Goal: Find specific fact: Find specific fact

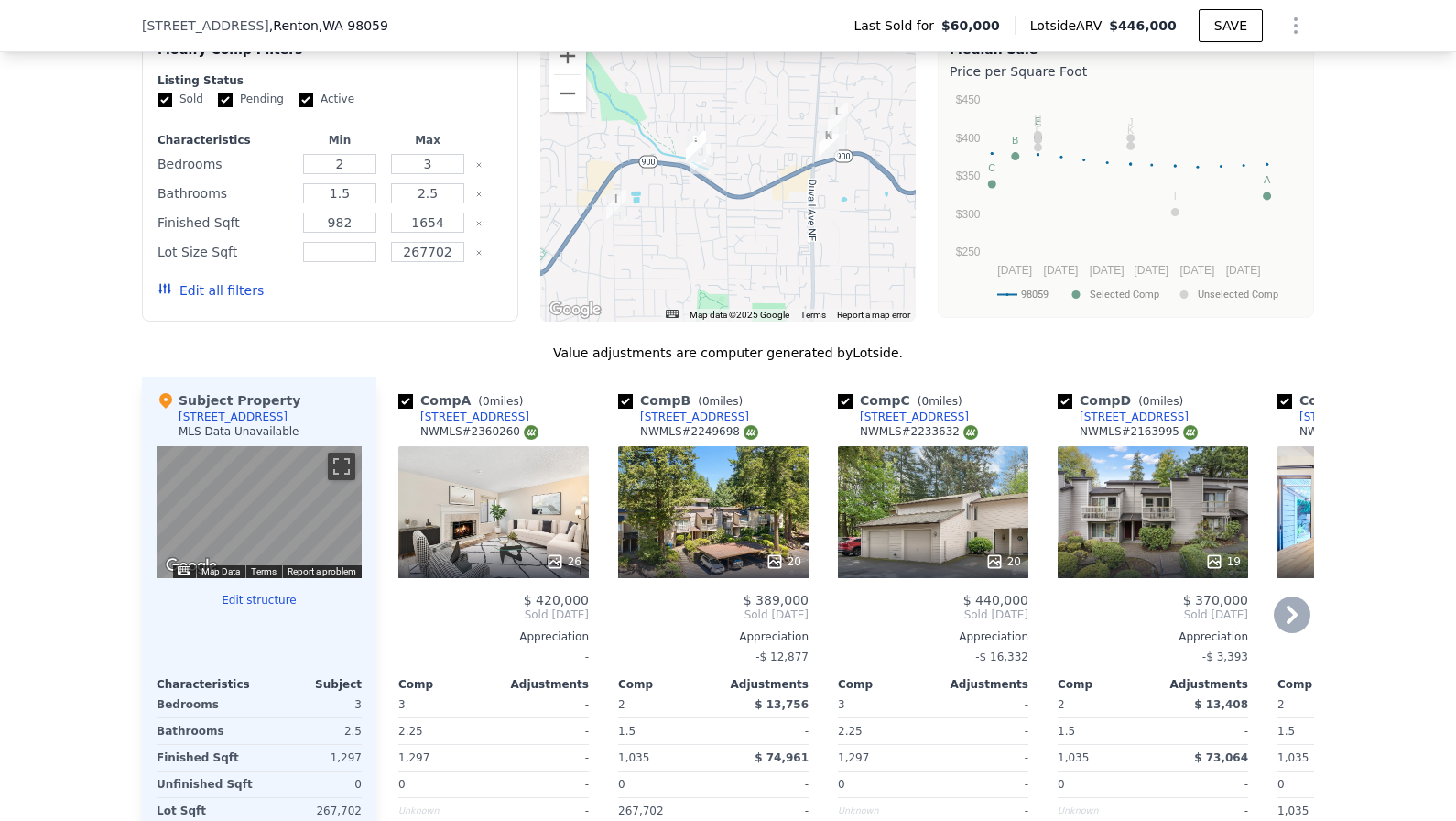
scroll to position [1464, 0]
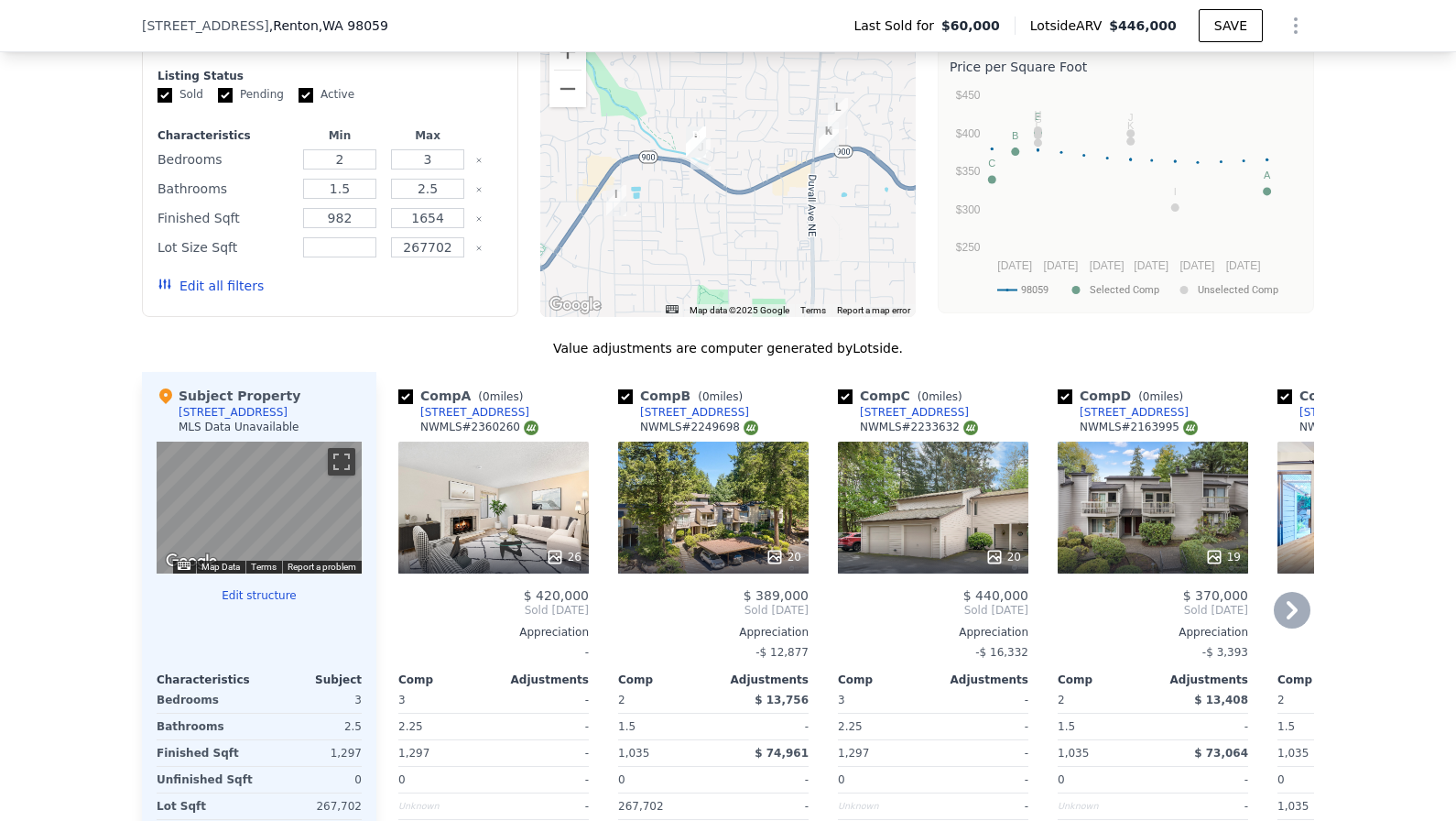
click at [708, 429] on div "NWMLS # 2249698" at bounding box center [698, 427] width 118 height 16
copy div "2249698"
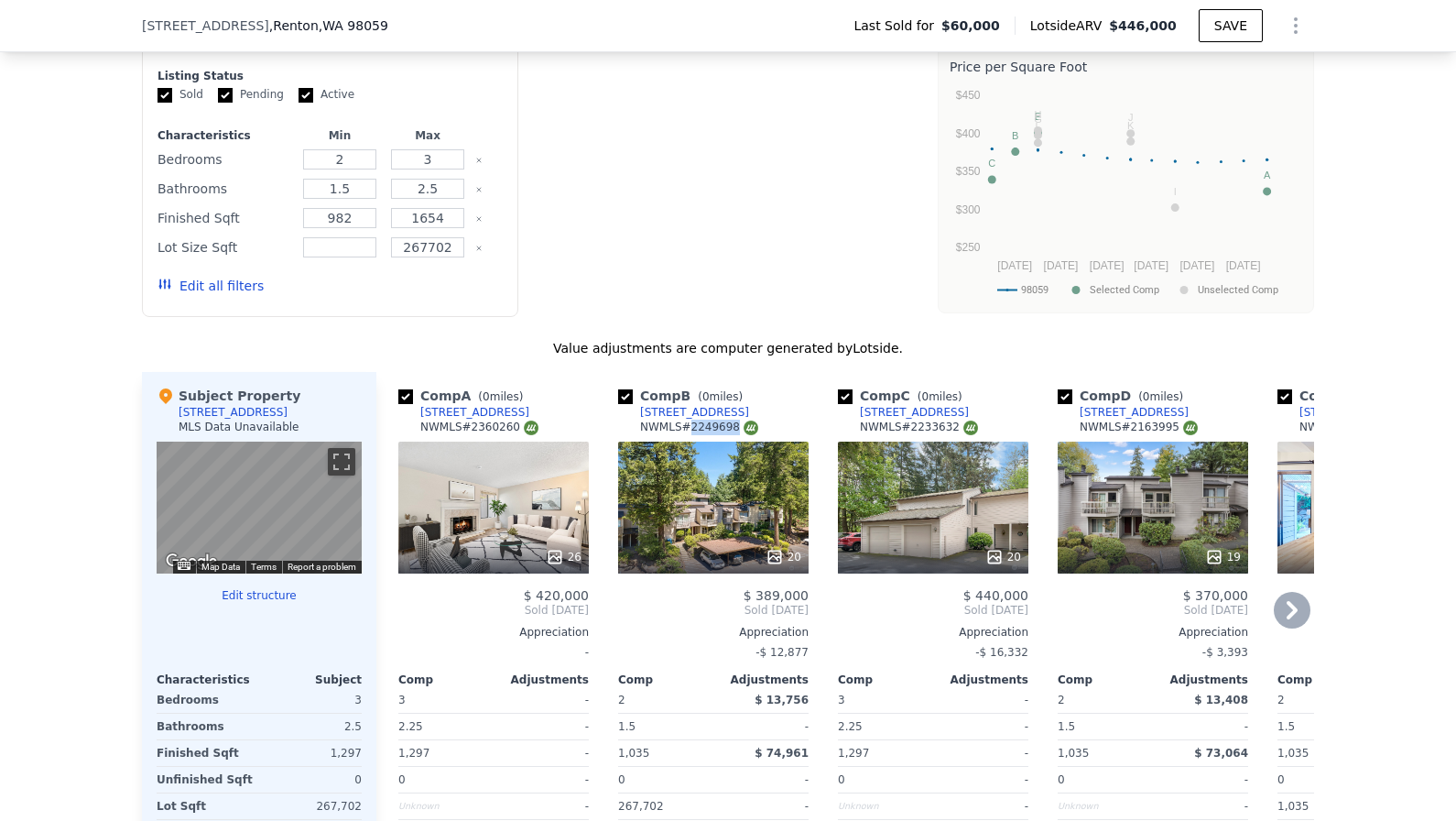
click at [937, 423] on div "NWMLS # 2233632" at bounding box center [918, 427] width 118 height 16
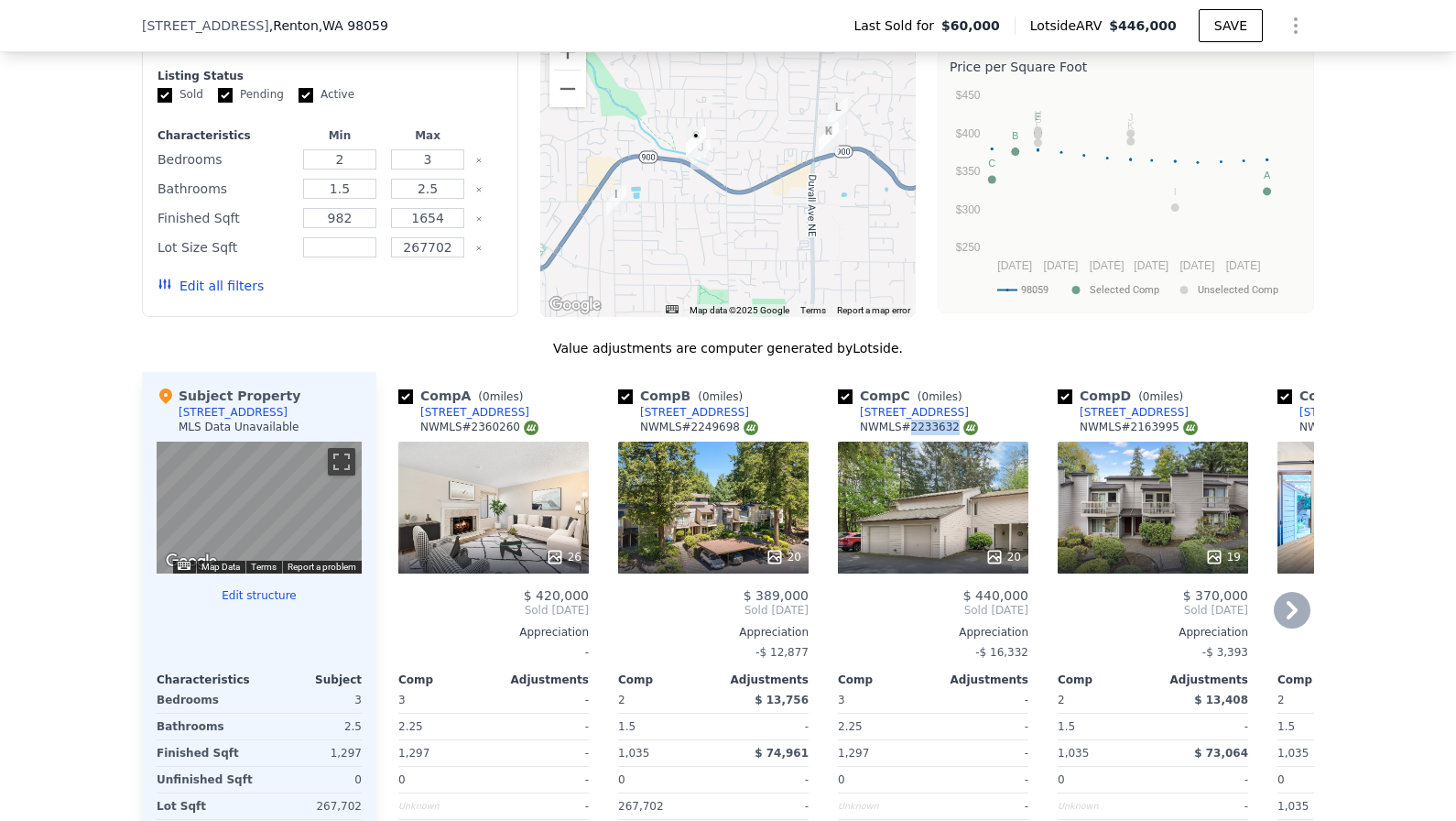
copy div "2233632"
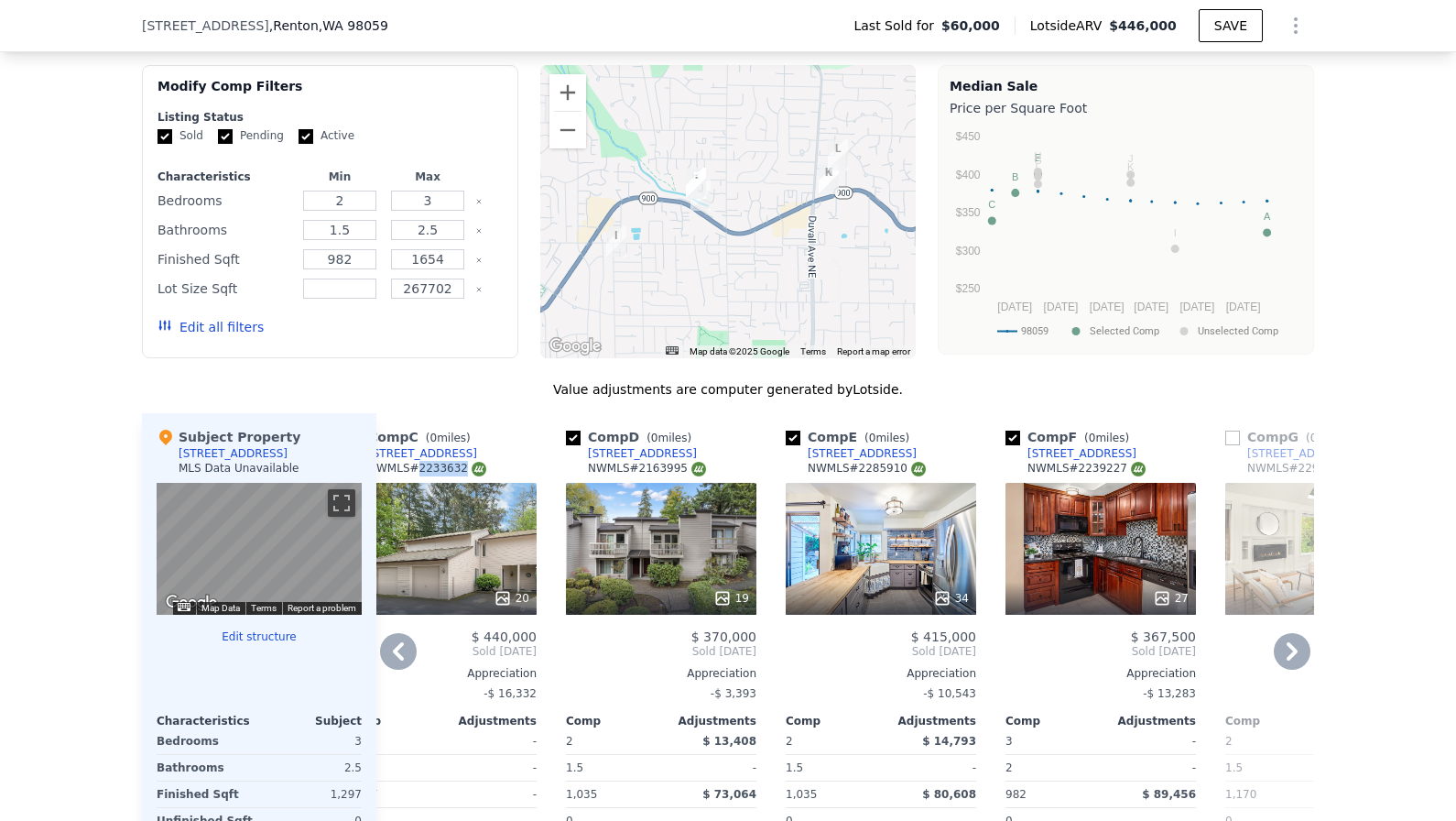
scroll to position [1424, 0]
click at [664, 467] on div "NWMLS # 2163995" at bounding box center [646, 468] width 118 height 16
copy div "2163995"
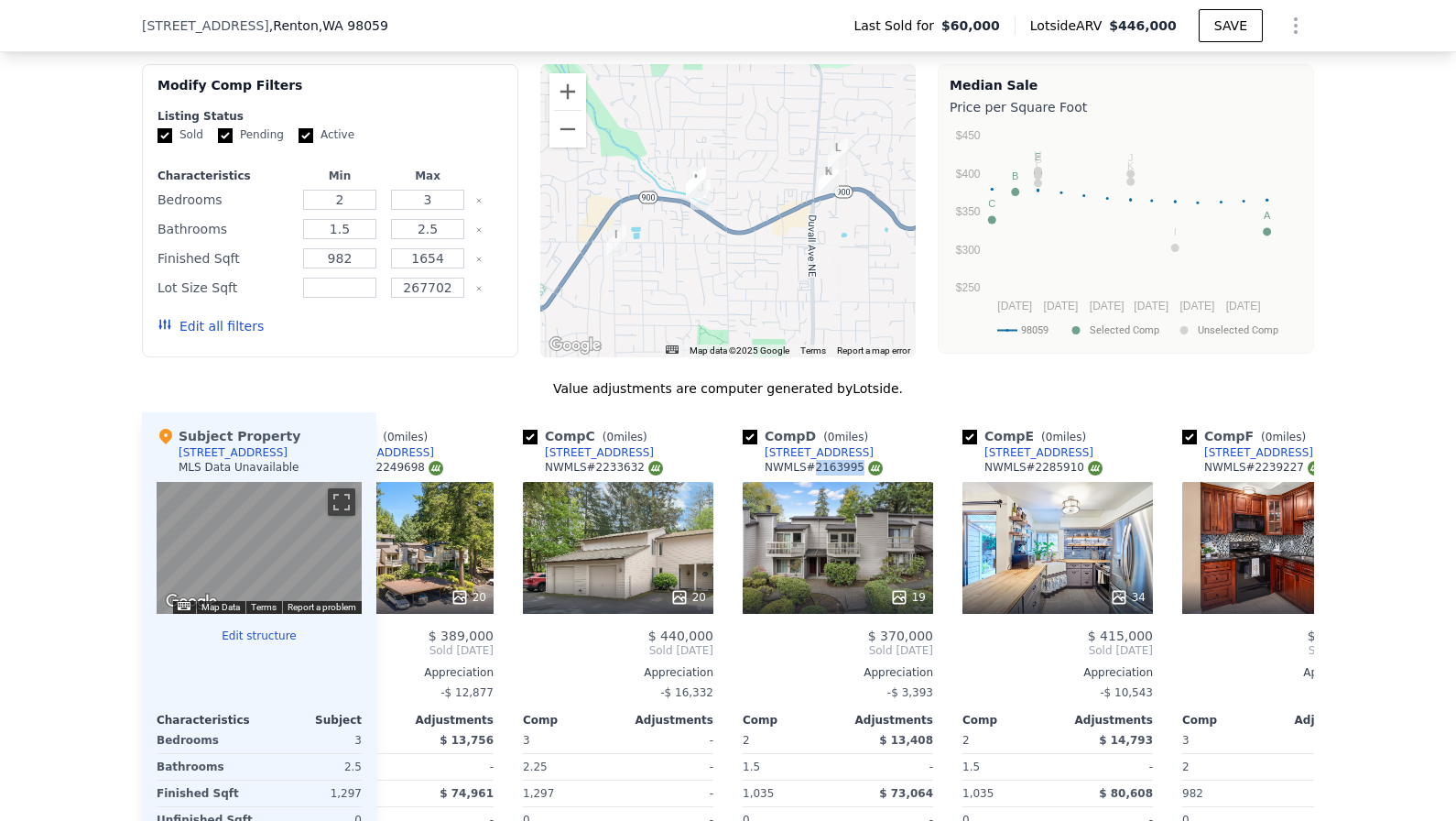
scroll to position [0, 399]
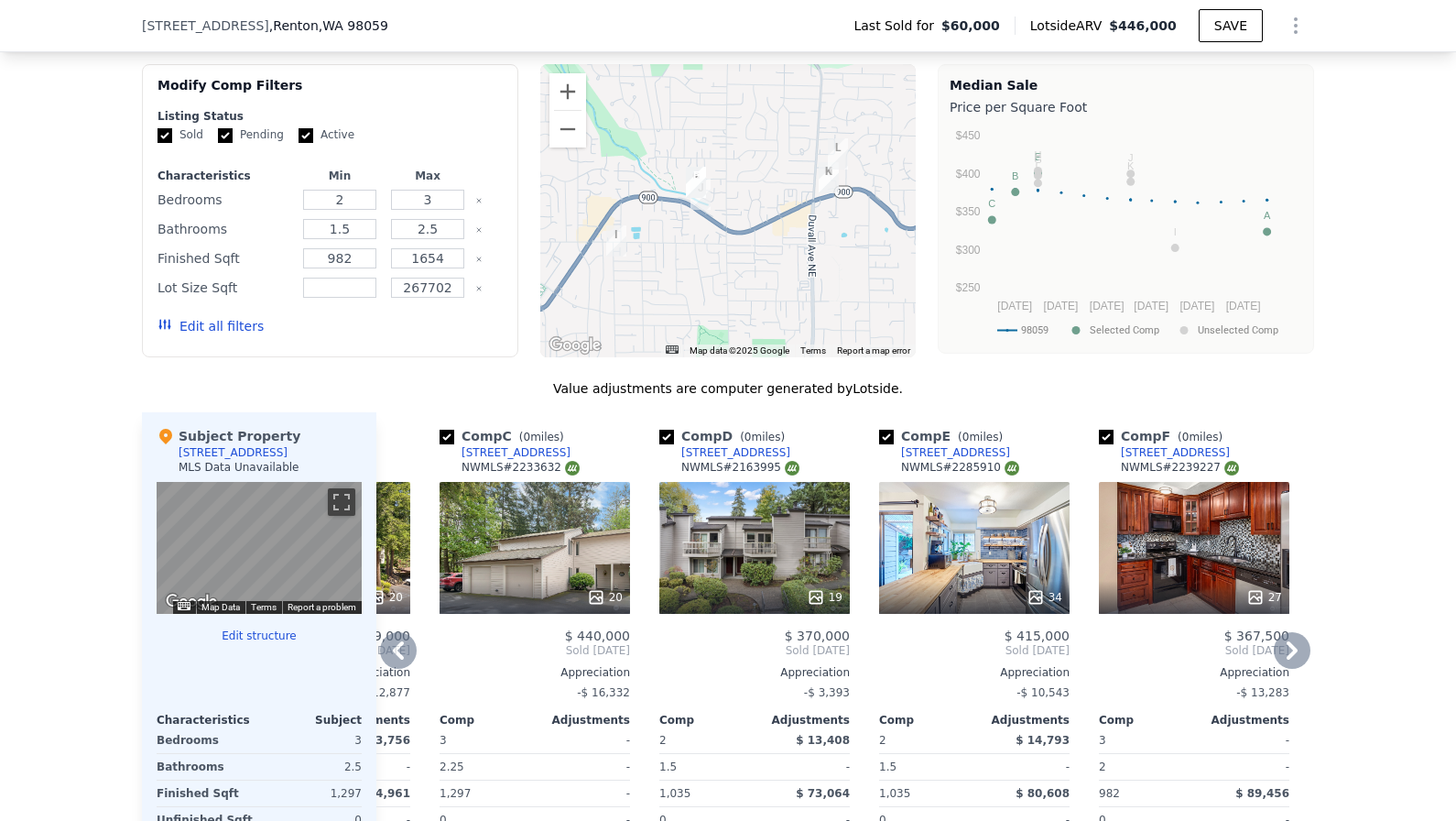
click at [981, 466] on div "NWMLS # 2285910" at bounding box center [959, 468] width 118 height 16
copy div "2285910"
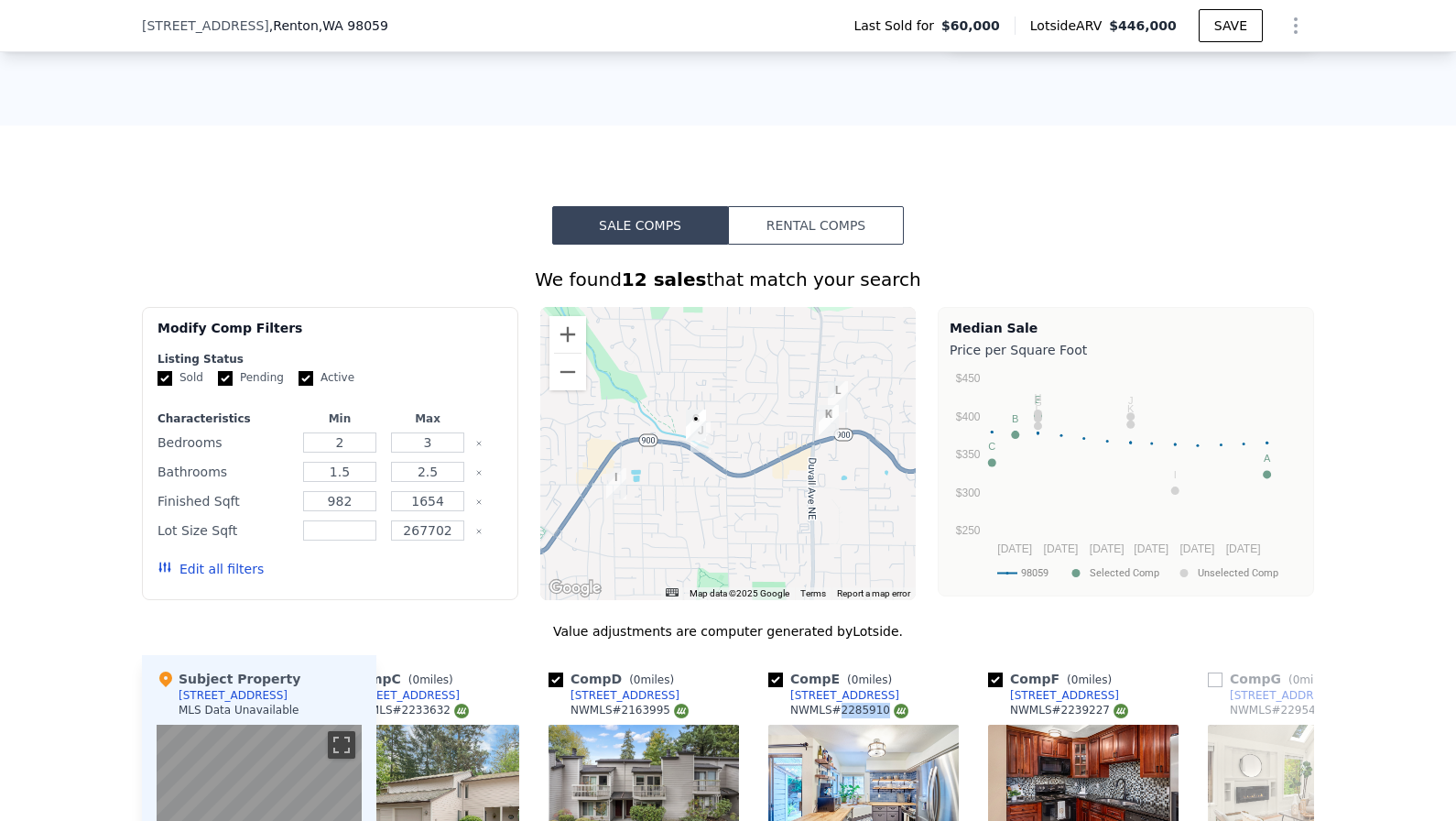
scroll to position [1616, 0]
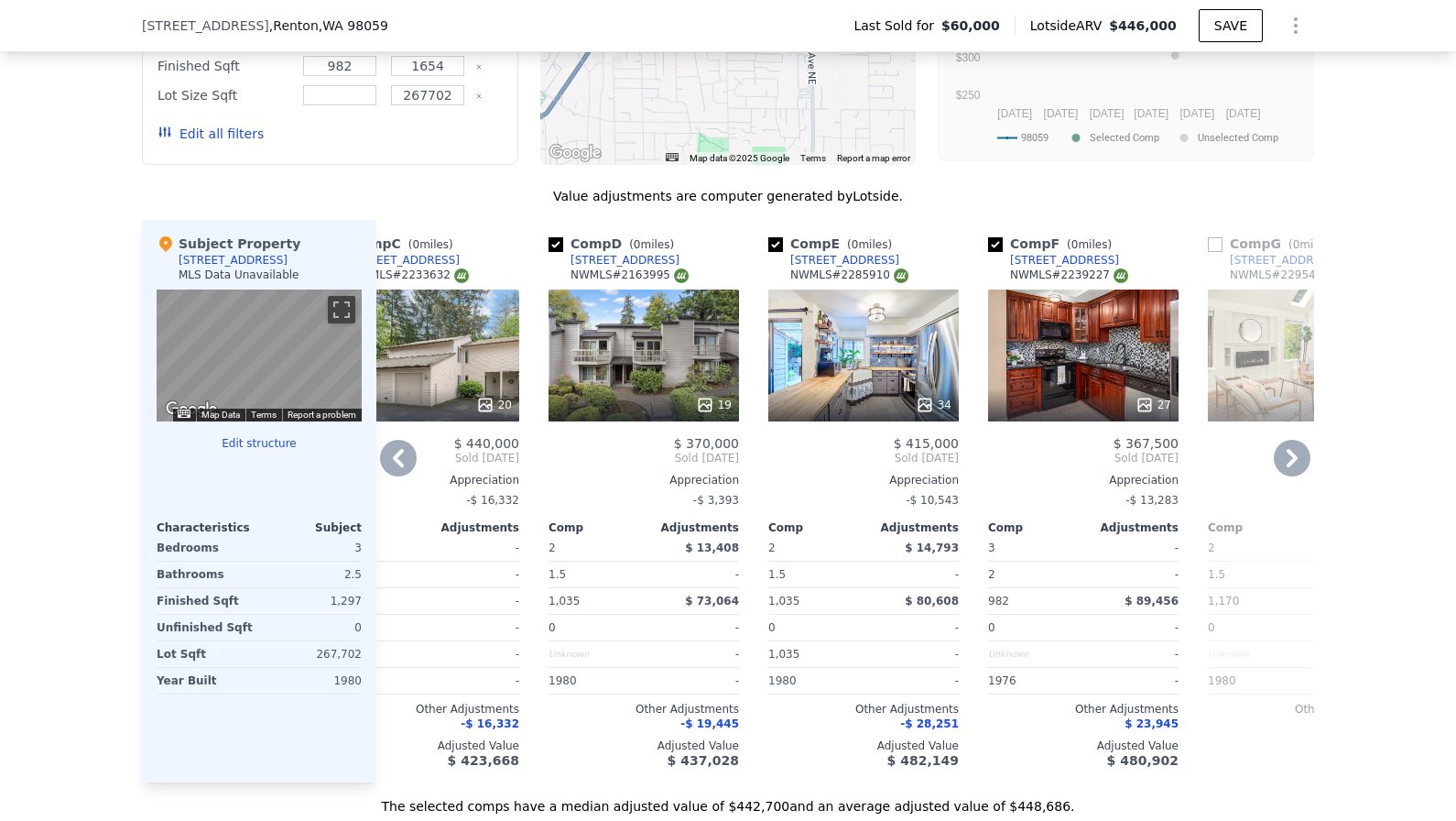
click at [435, 346] on div "20" at bounding box center [423, 355] width 191 height 132
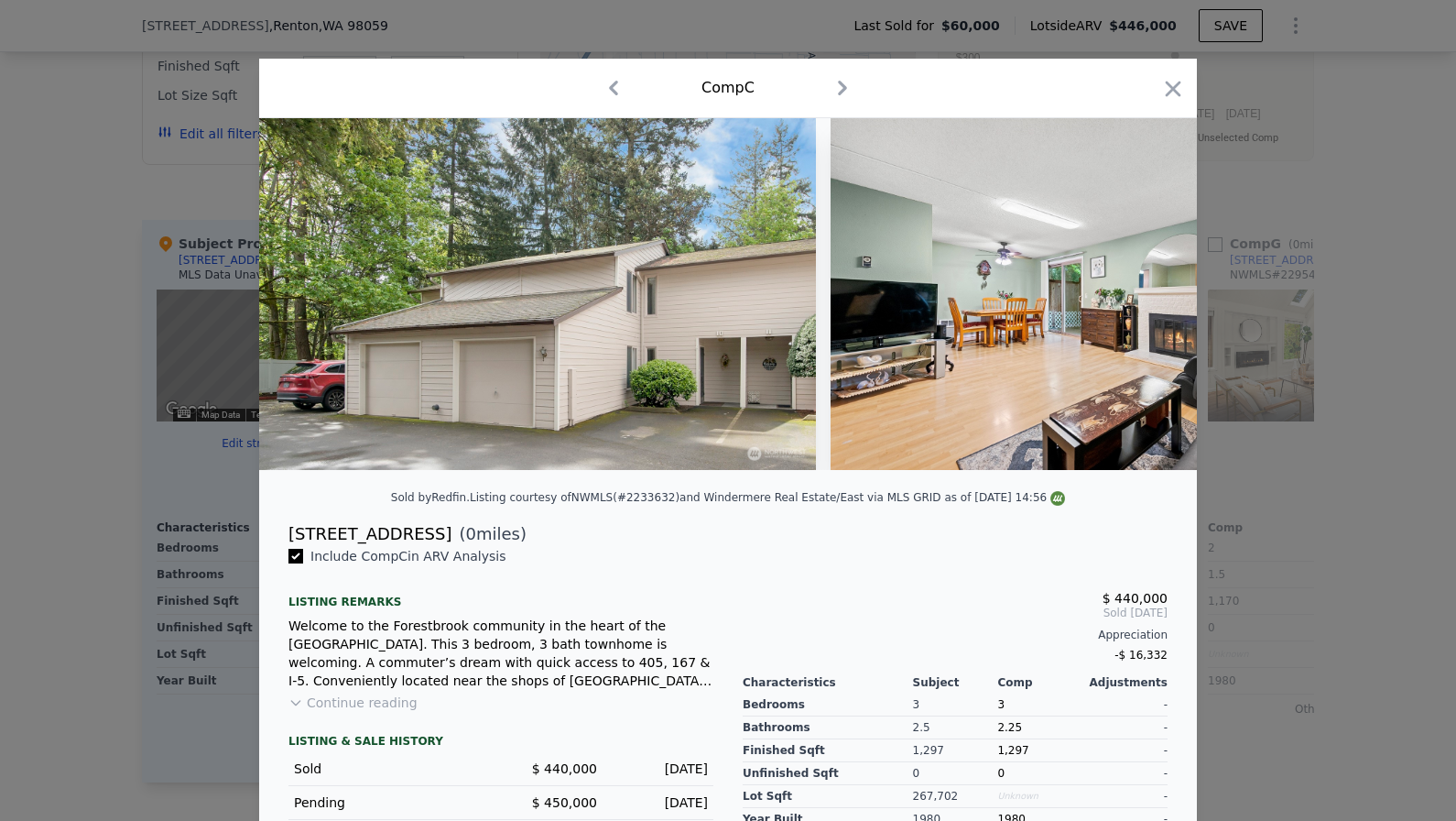
click at [26, 352] on div at bounding box center [728, 410] width 1456 height 821
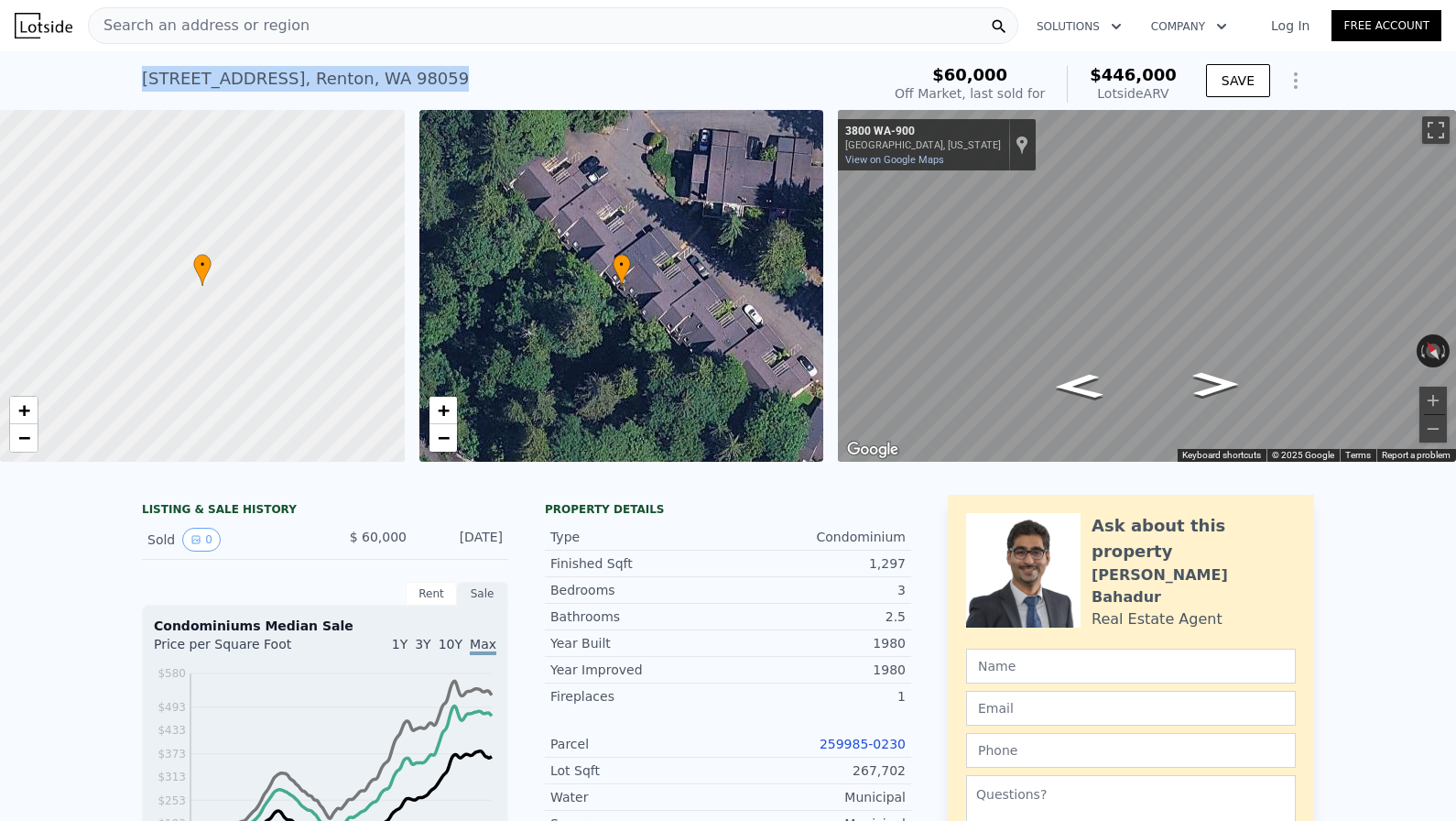
drag, startPoint x: 132, startPoint y: 75, endPoint x: 516, endPoint y: 68, distance: 384.1
click at [521, 74] on div "[STREET_ADDRESS] Sold [DATE] for $60k (~ARV $446k ) $60,000 Off Market, last so…" at bounding box center [728, 80] width 1456 height 58
